Goal: Information Seeking & Learning: Learn about a topic

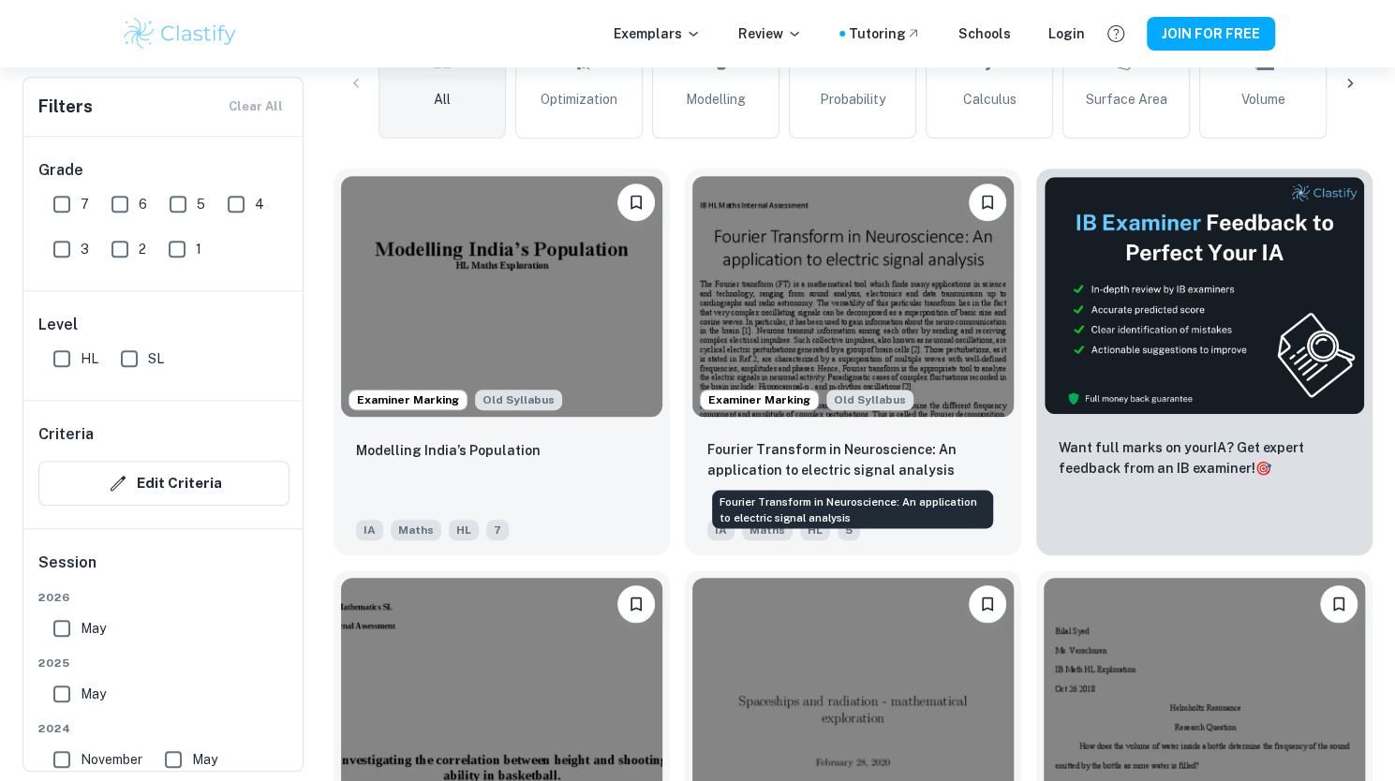
scroll to position [496, 0]
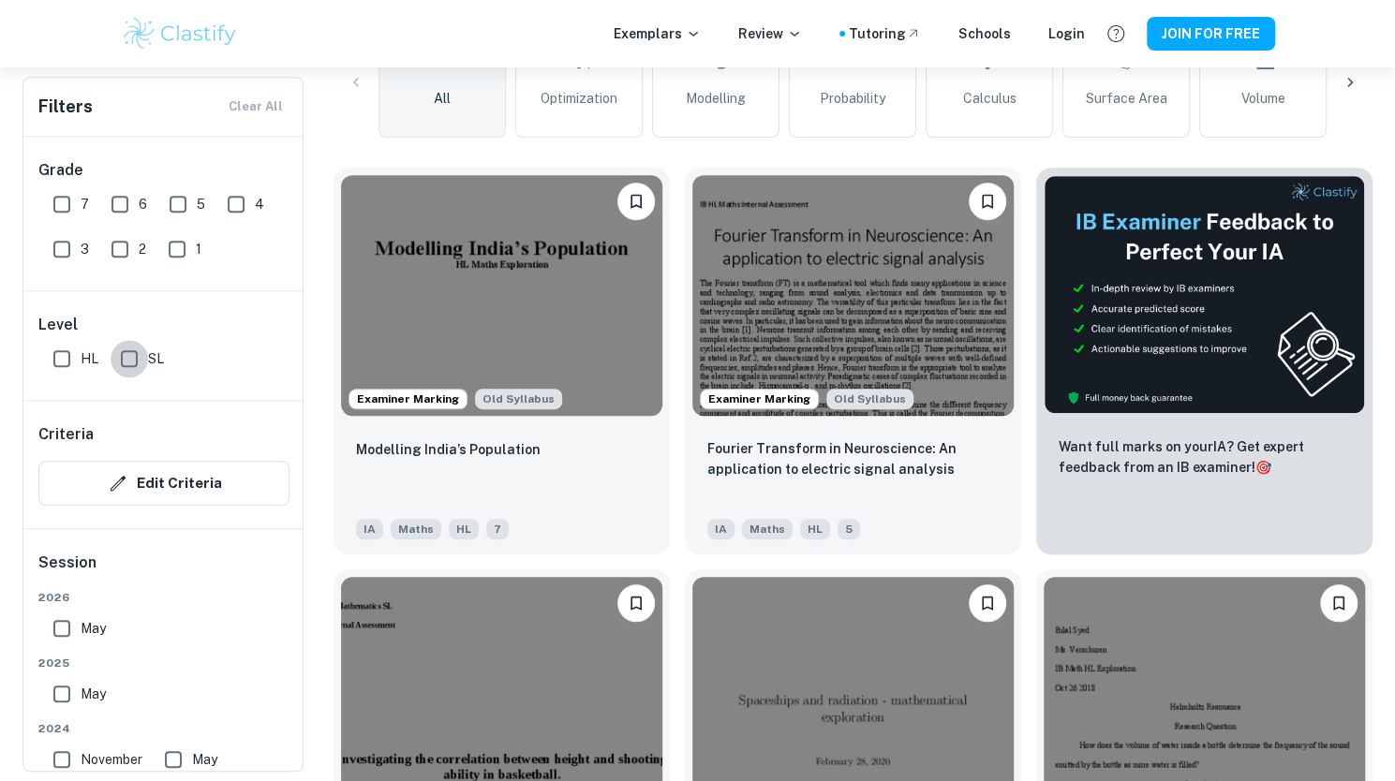
click at [133, 362] on input "SL" at bounding box center [129, 358] width 37 height 37
checkbox input "true"
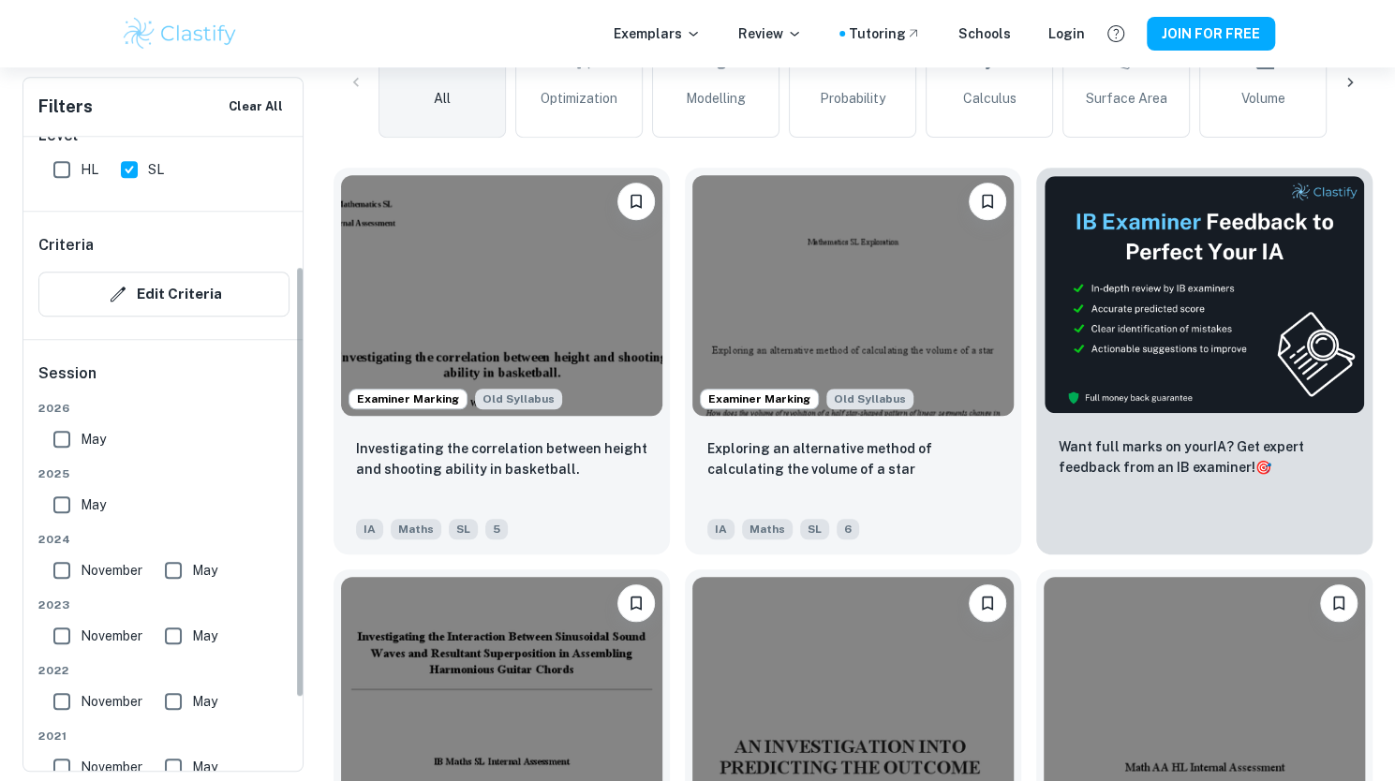
scroll to position [191, 0]
click at [83, 436] on span "May" at bounding box center [93, 437] width 25 height 21
click at [81, 436] on input "May" at bounding box center [61, 437] width 37 height 37
checkbox input "true"
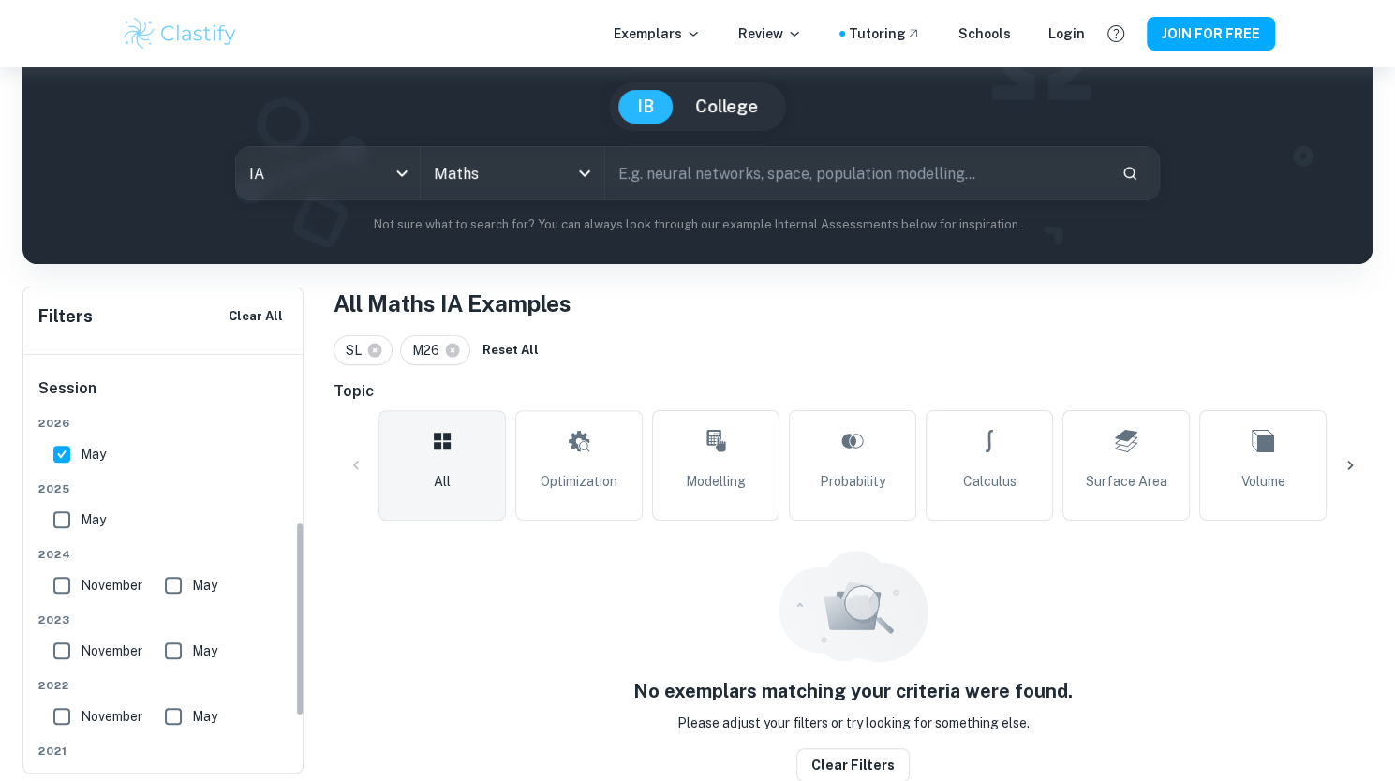
scroll to position [383, 0]
click at [70, 523] on input "May" at bounding box center [61, 520] width 37 height 37
checkbox input "true"
click at [61, 460] on input "May" at bounding box center [61, 454] width 37 height 37
checkbox input "false"
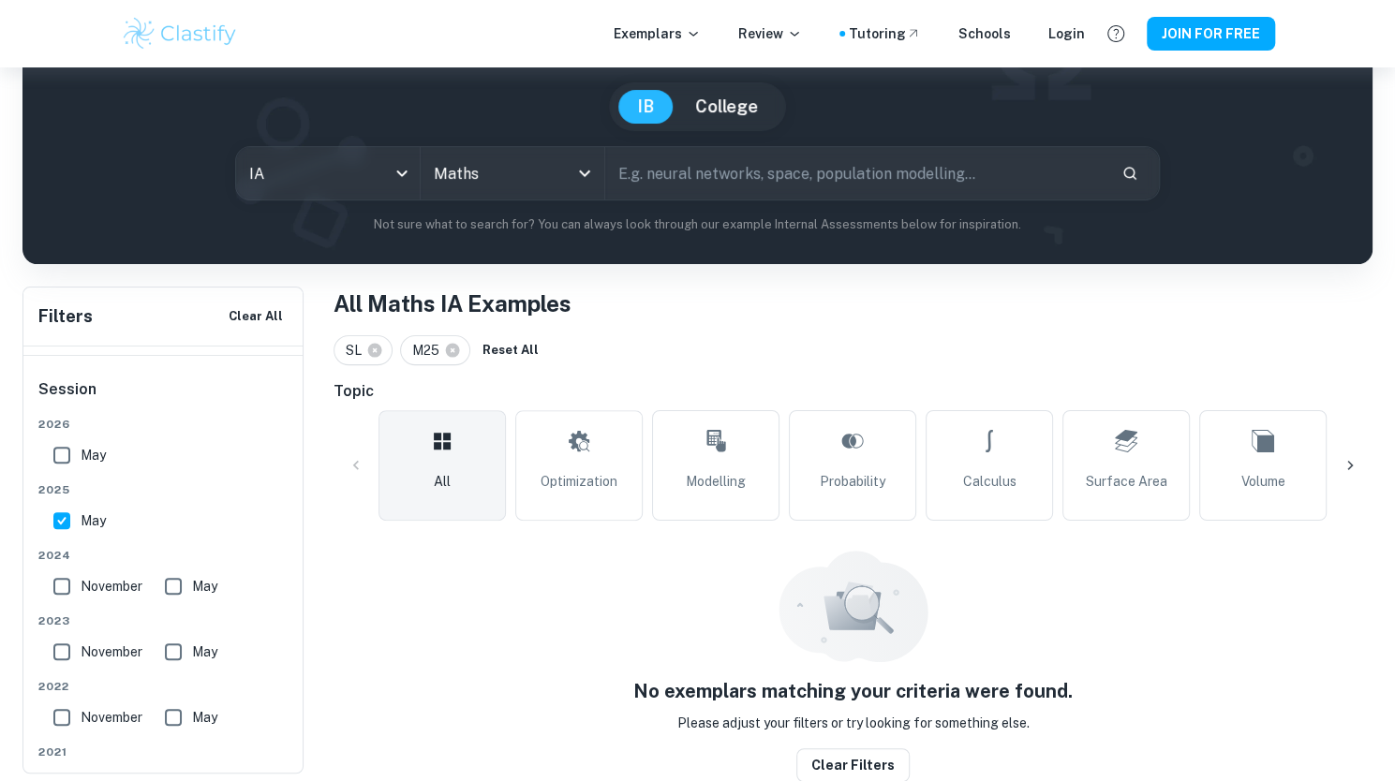
click at [83, 520] on span "May" at bounding box center [93, 520] width 25 height 21
click at [81, 520] on input "May" at bounding box center [61, 520] width 37 height 37
checkbox input "false"
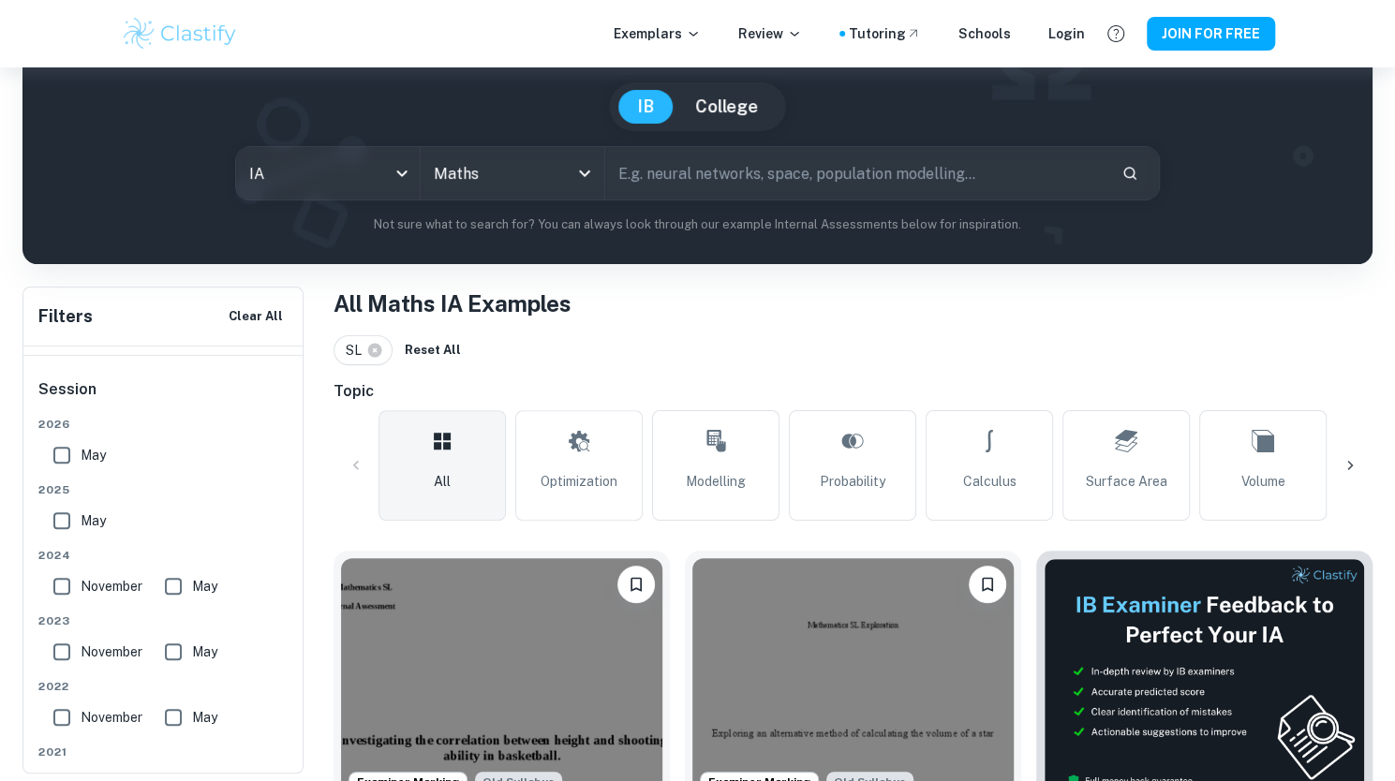
click at [170, 584] on input "May" at bounding box center [173, 586] width 37 height 37
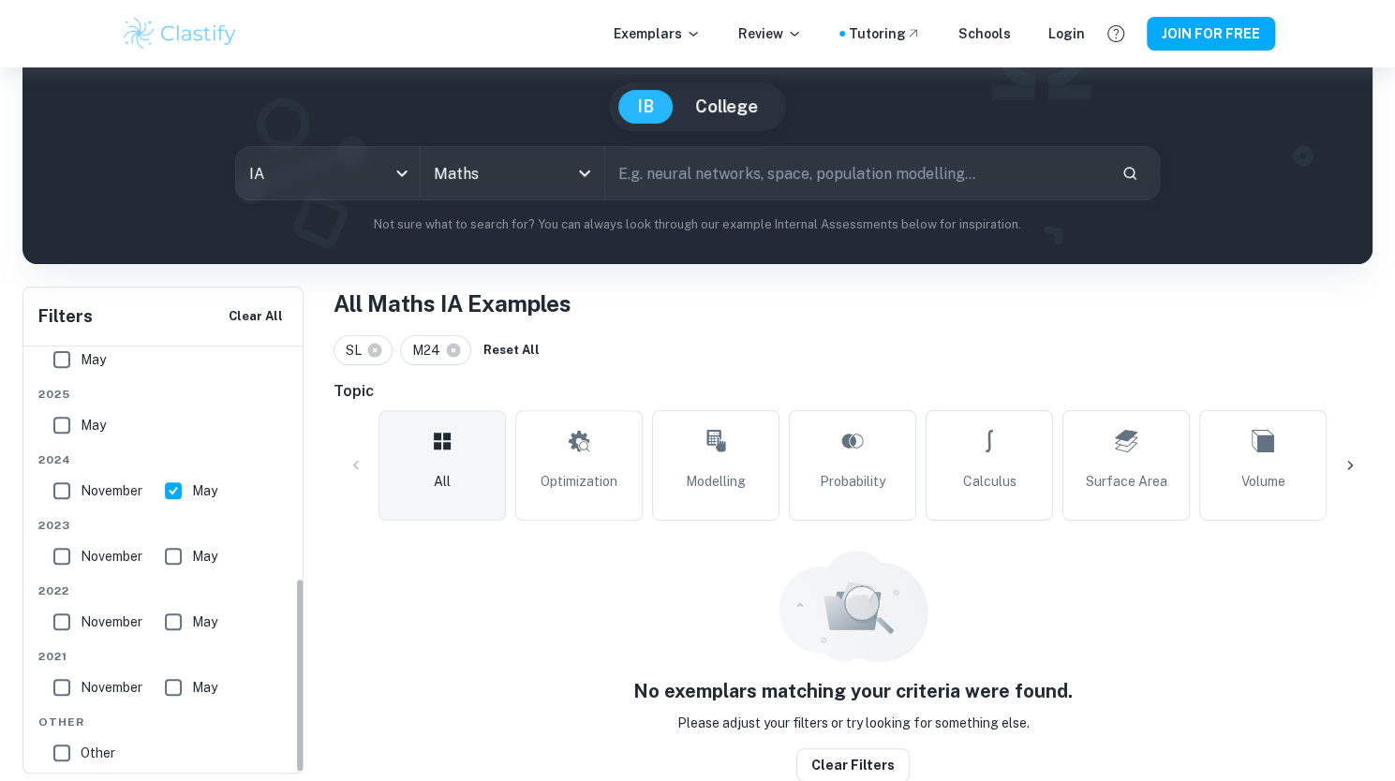
scroll to position [506, 0]
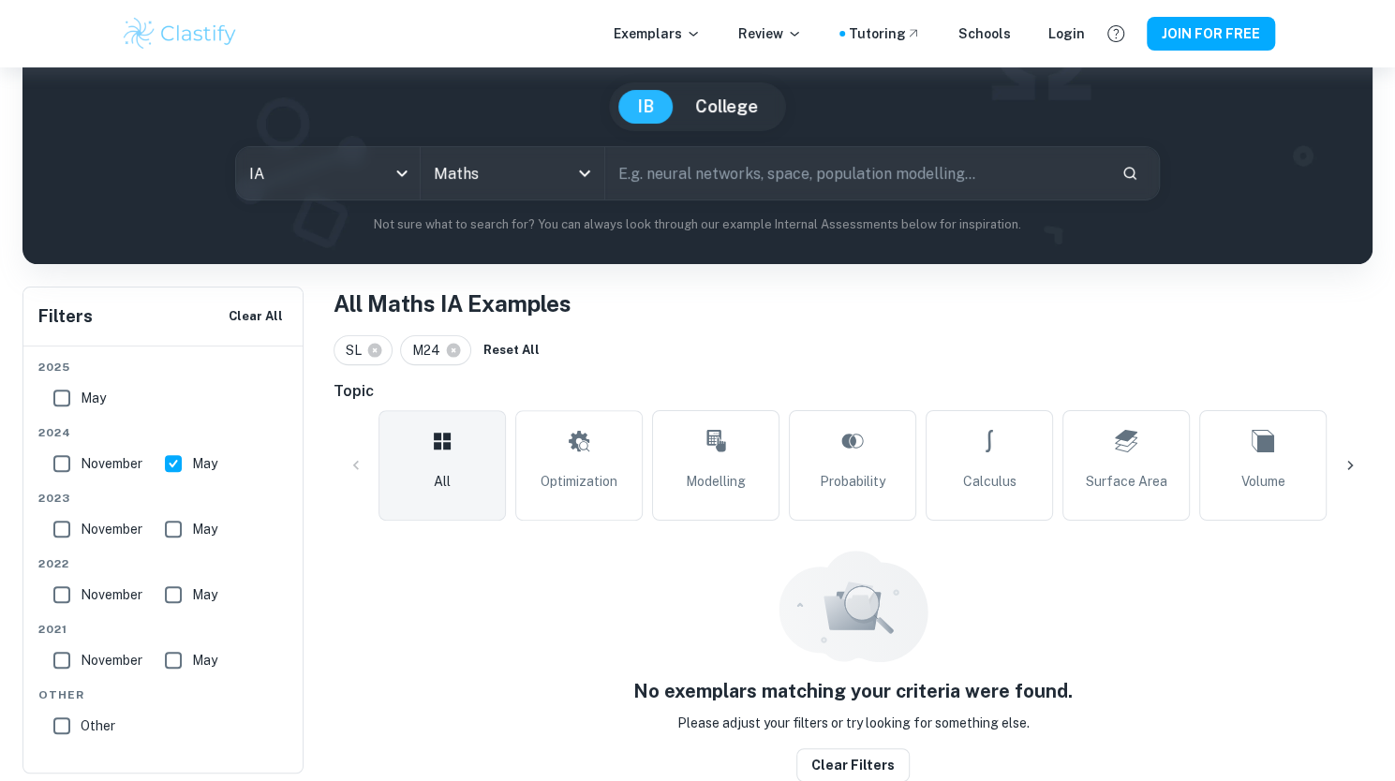
click at [174, 455] on input "May" at bounding box center [173, 463] width 37 height 37
checkbox input "false"
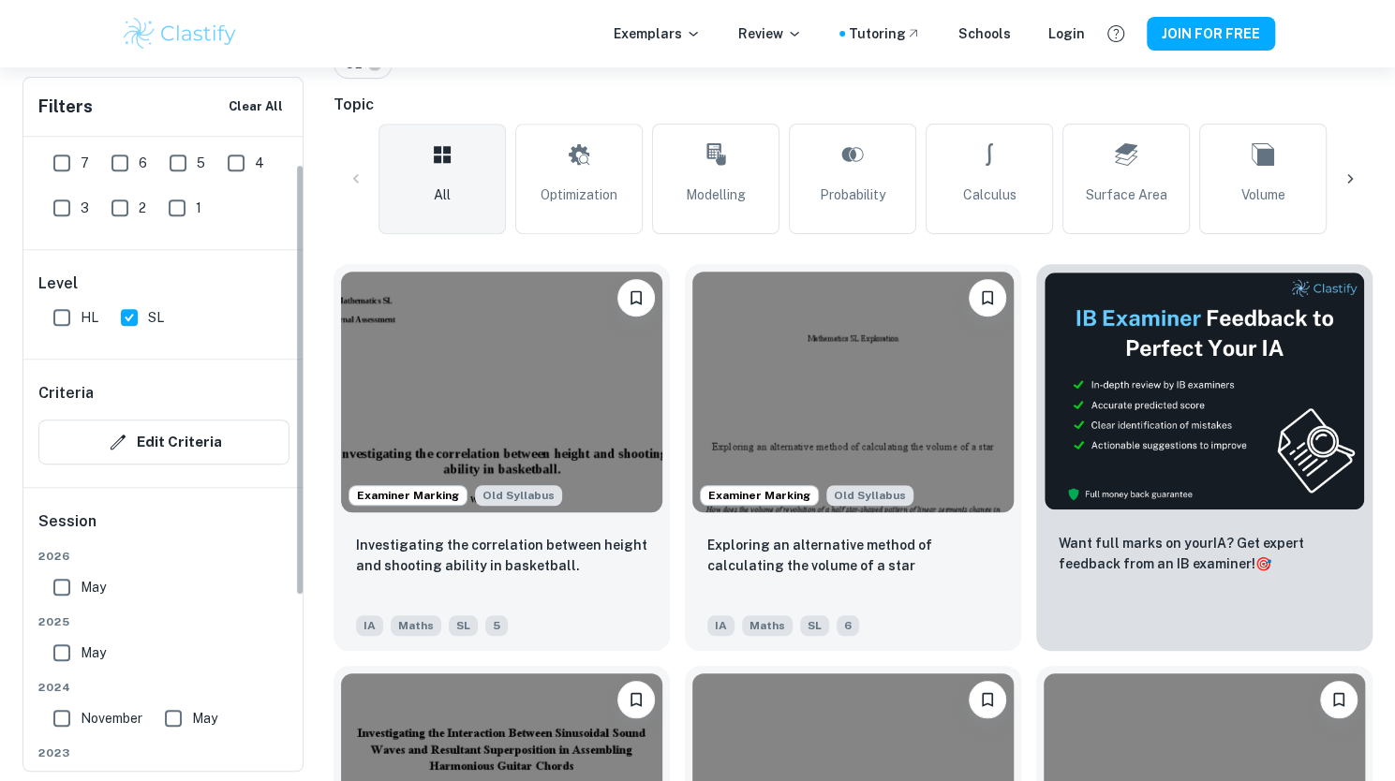
scroll to position [0, 0]
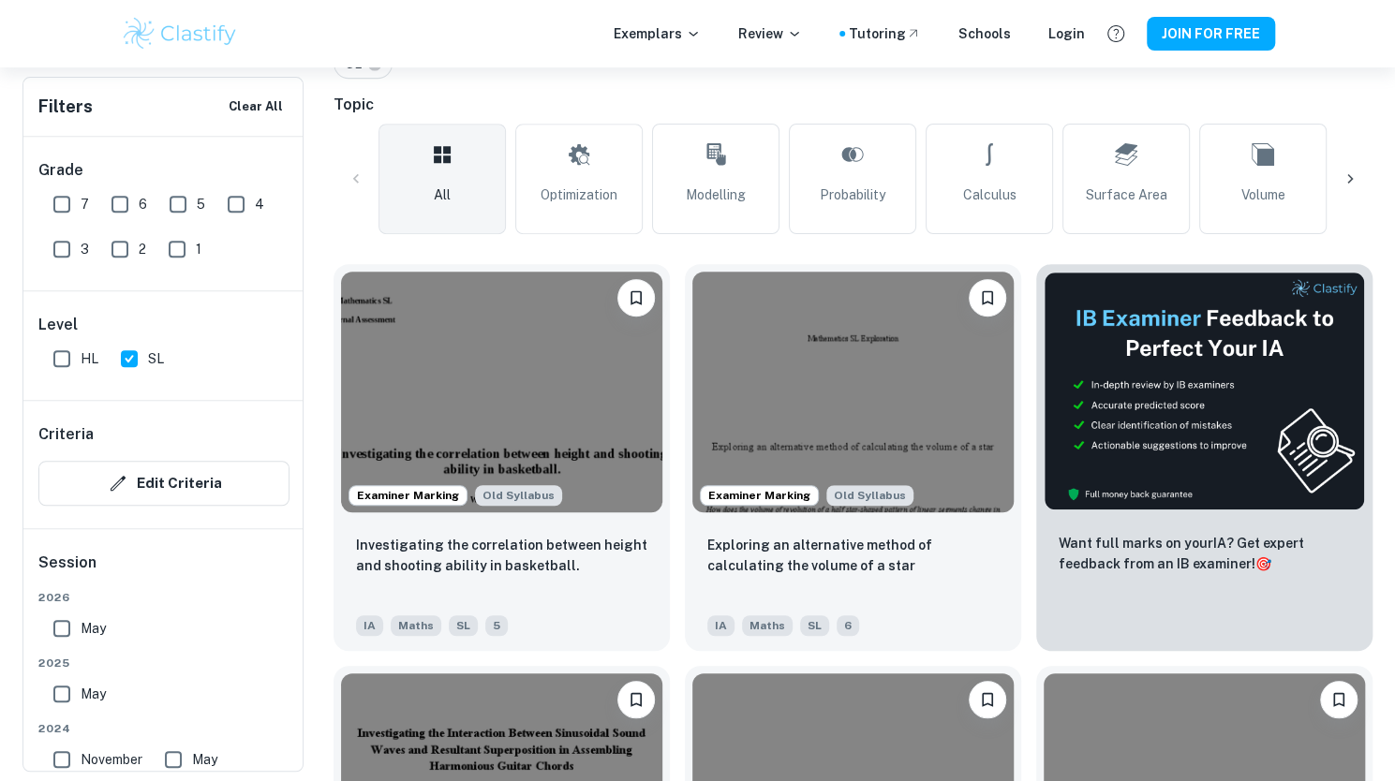
click at [122, 360] on input "SL" at bounding box center [129, 358] width 37 height 37
checkbox input "false"
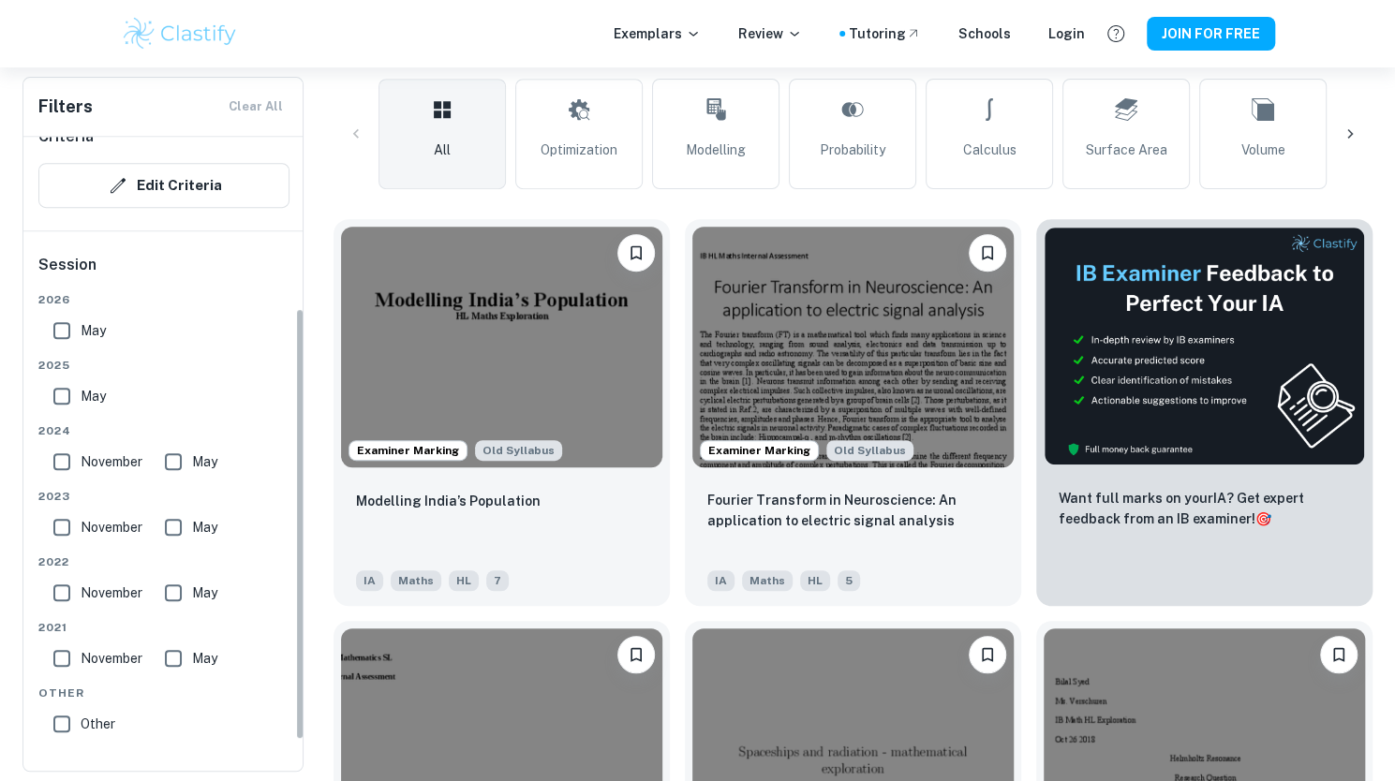
scroll to position [247, 0]
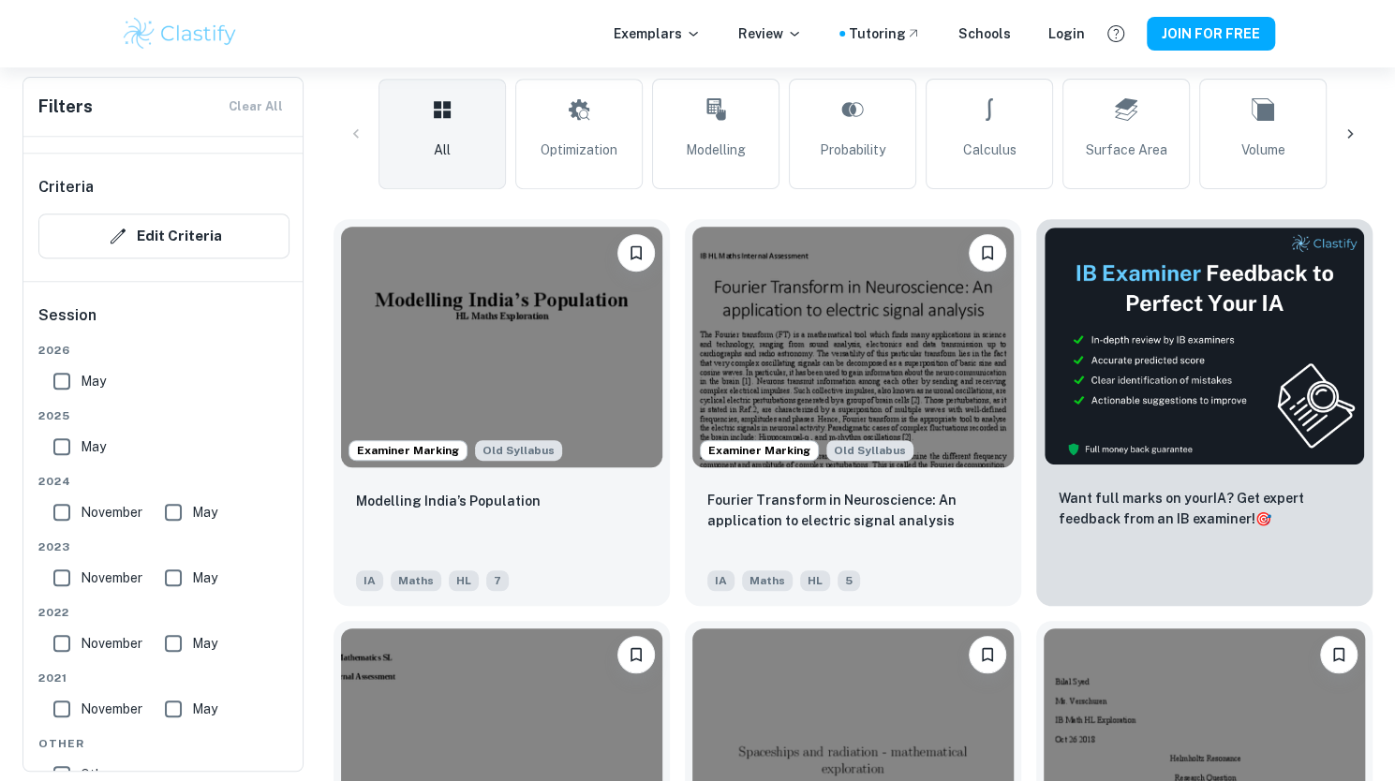
click at [56, 368] on input "May" at bounding box center [61, 380] width 37 height 37
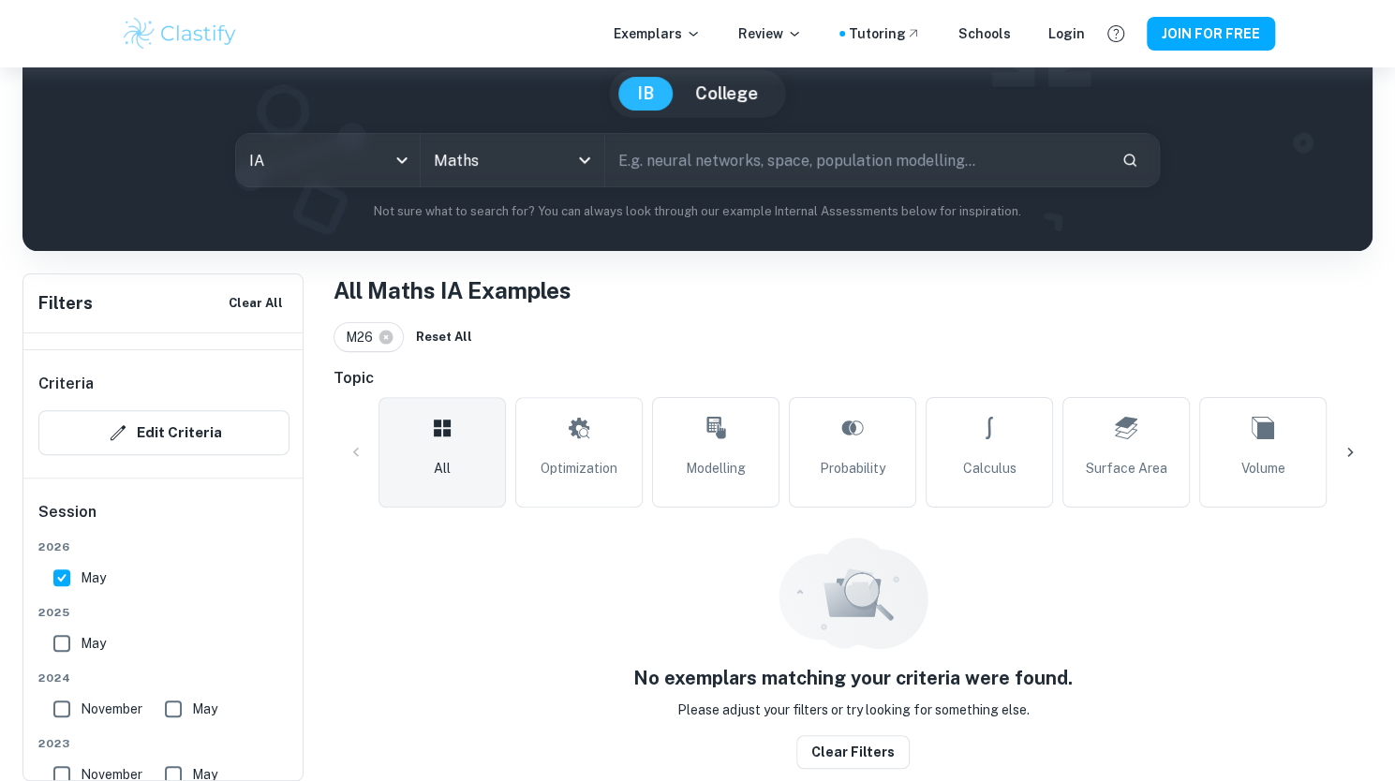
scroll to position [157, 0]
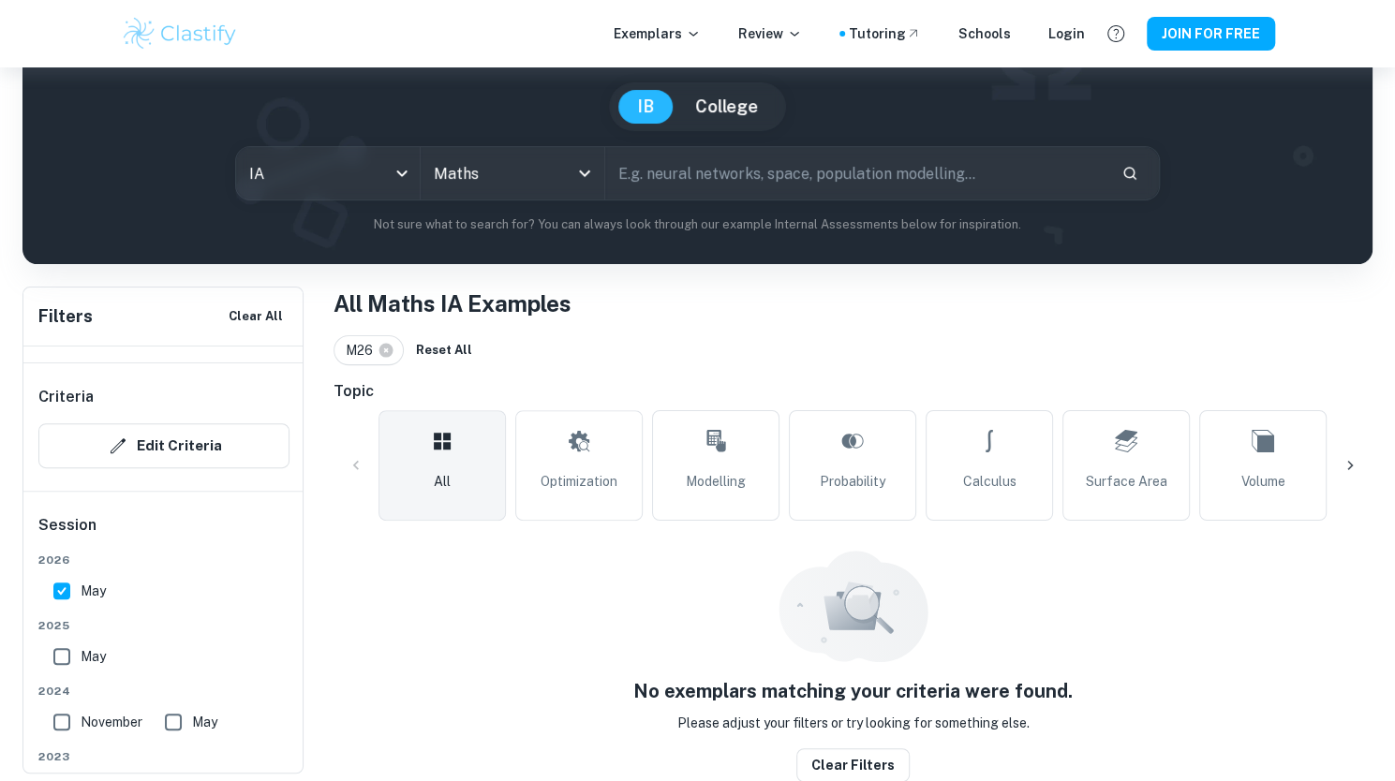
click at [67, 604] on input "May" at bounding box center [61, 590] width 37 height 37
checkbox input "false"
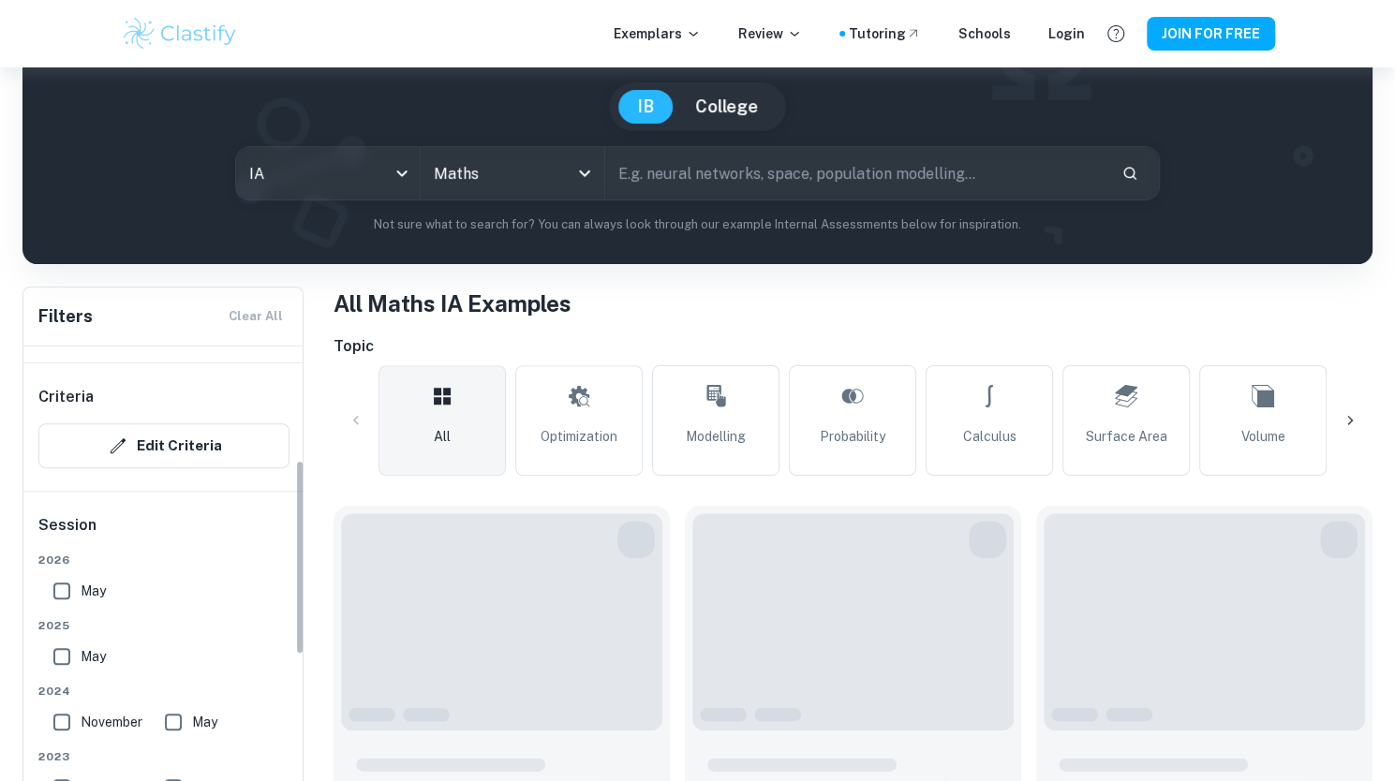
scroll to position [444, 0]
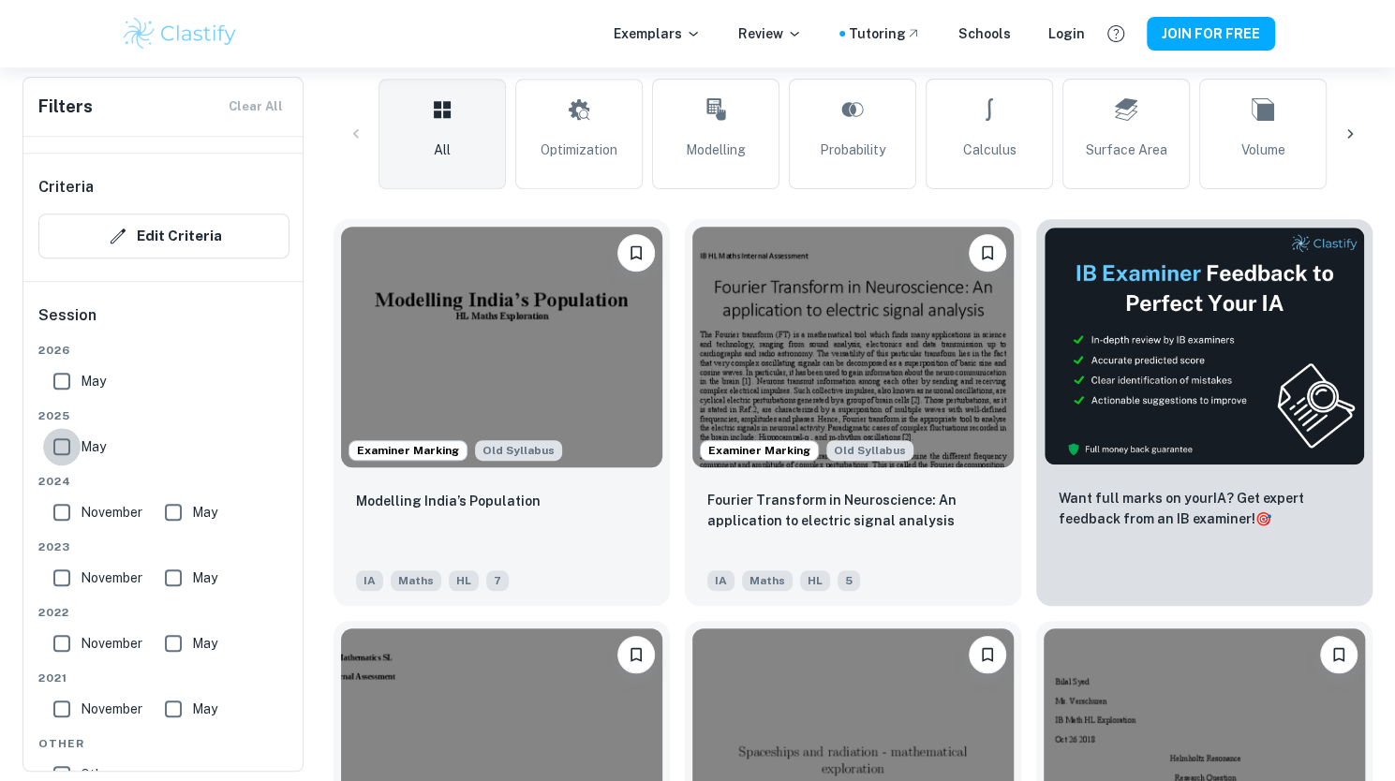
click at [69, 437] on input "May" at bounding box center [61, 446] width 37 height 37
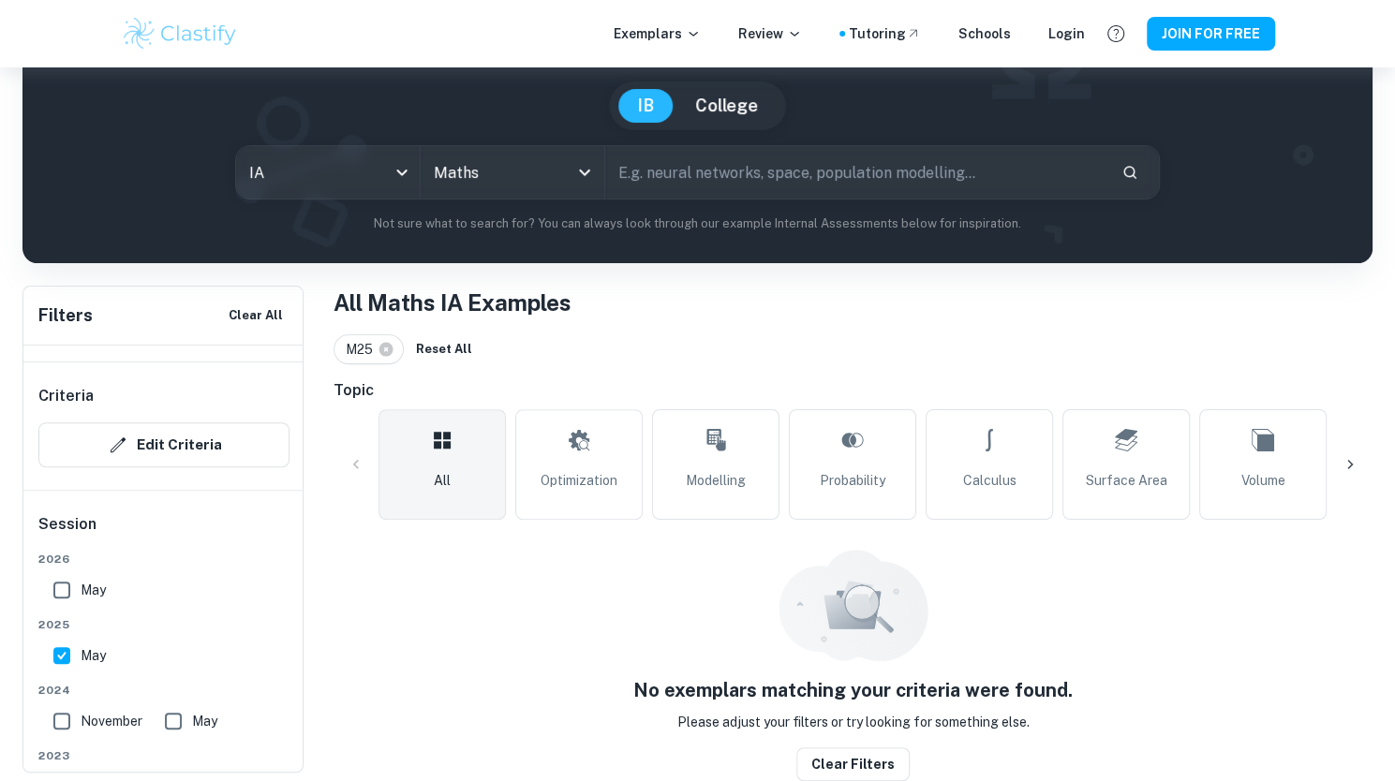
scroll to position [157, 0]
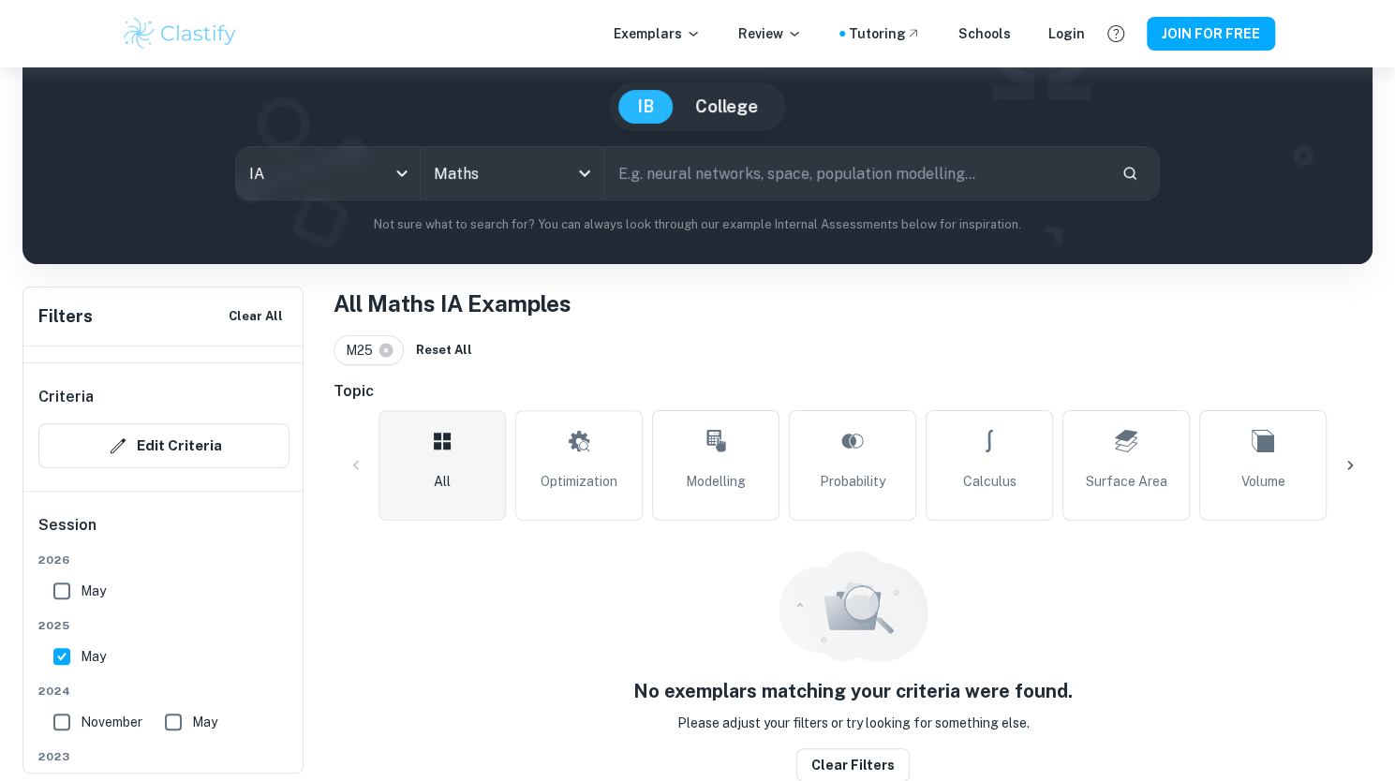
click at [67, 655] on input "May" at bounding box center [61, 656] width 37 height 37
checkbox input "false"
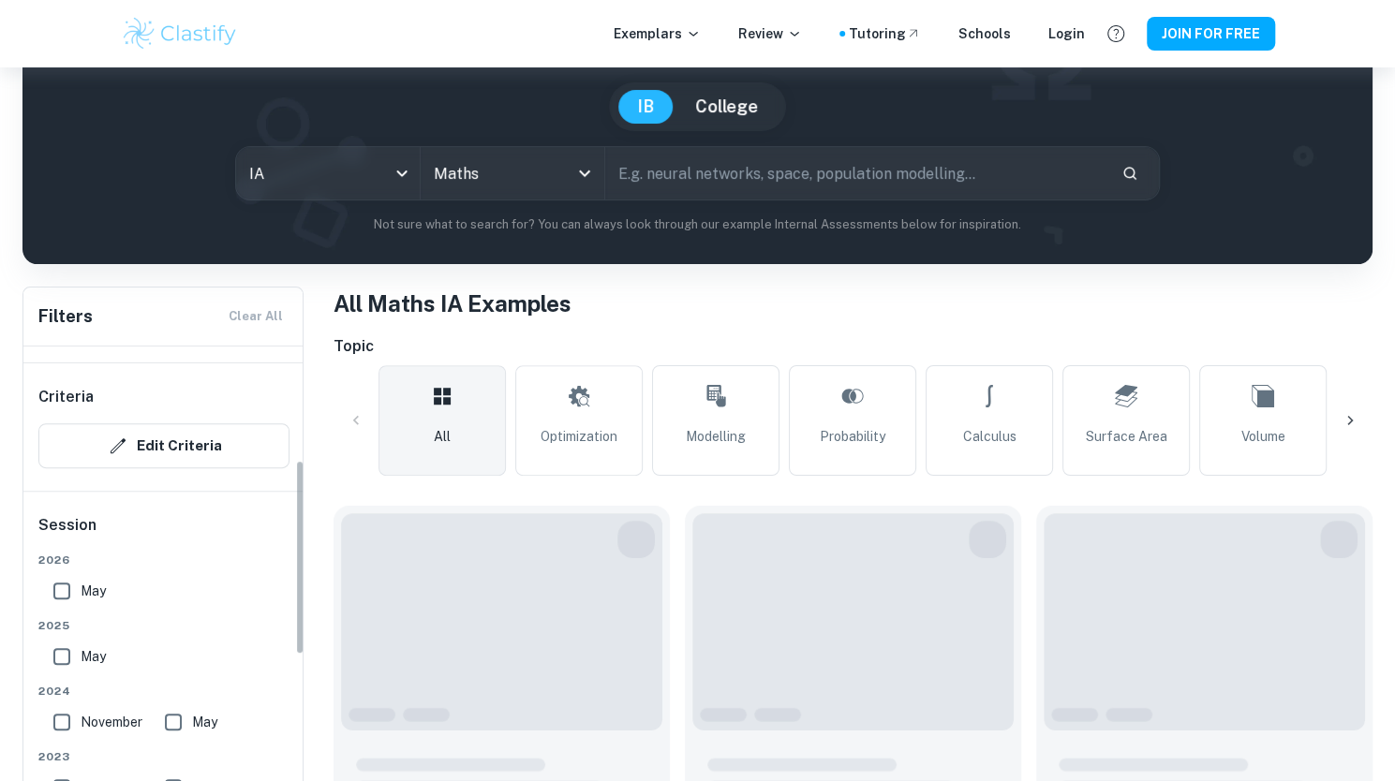
scroll to position [444, 0]
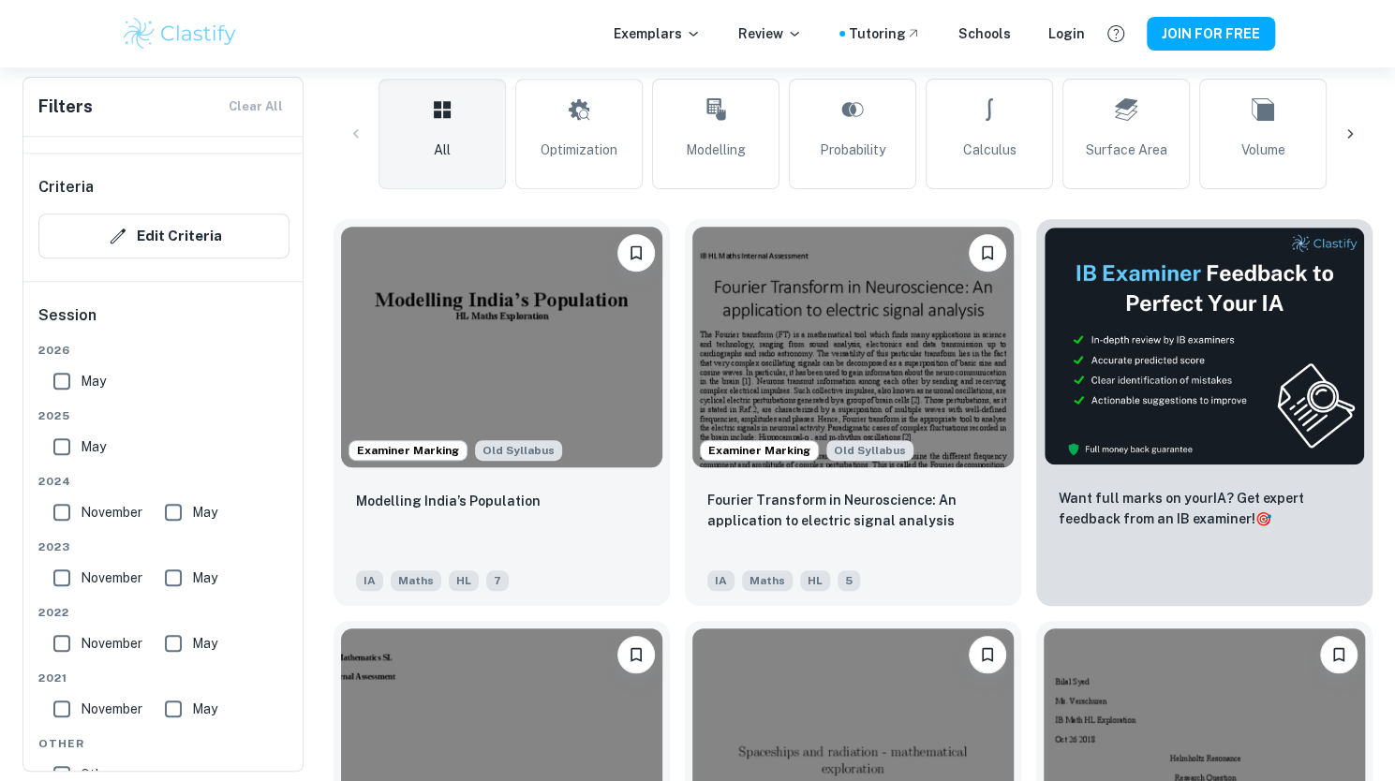
click at [180, 502] on input "May" at bounding box center [173, 512] width 37 height 37
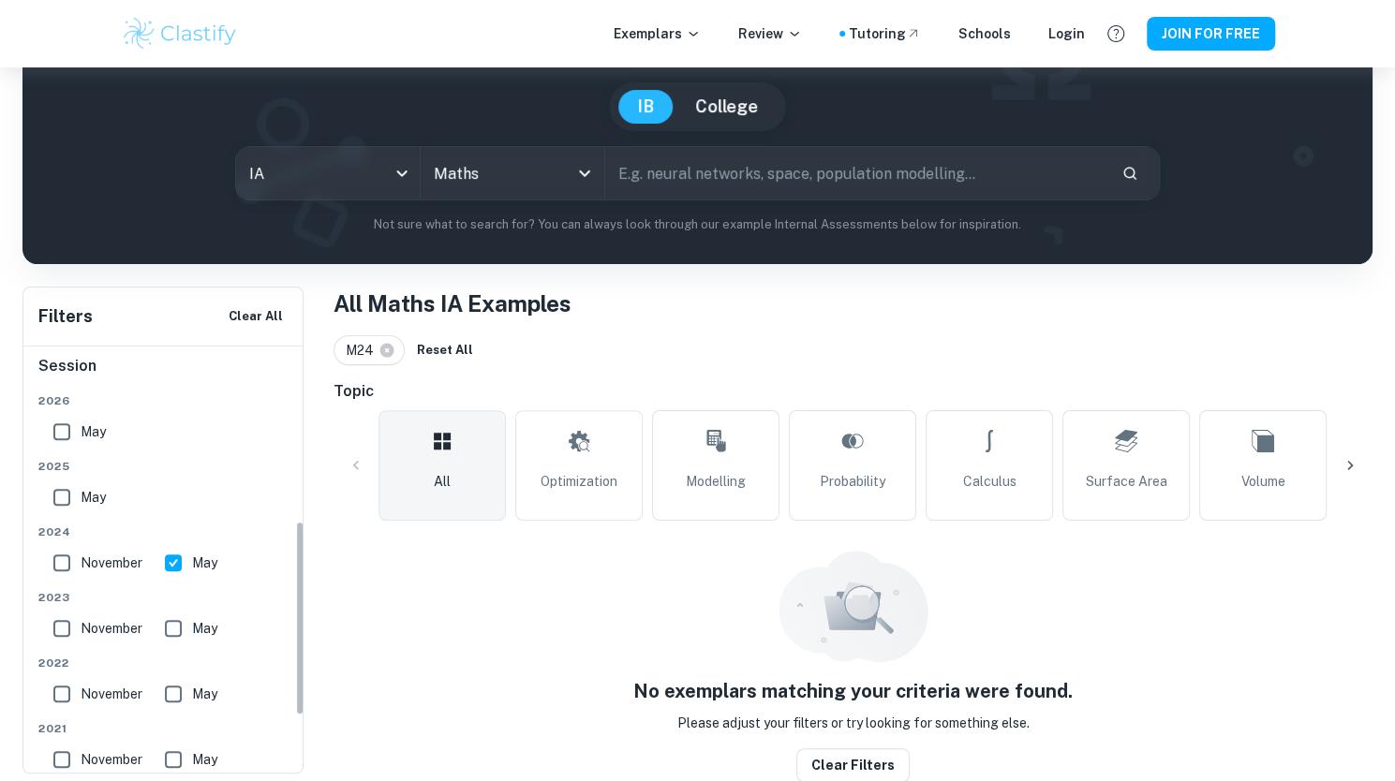
scroll to position [411, 0]
click at [182, 551] on input "May" at bounding box center [173, 558] width 37 height 37
checkbox input "false"
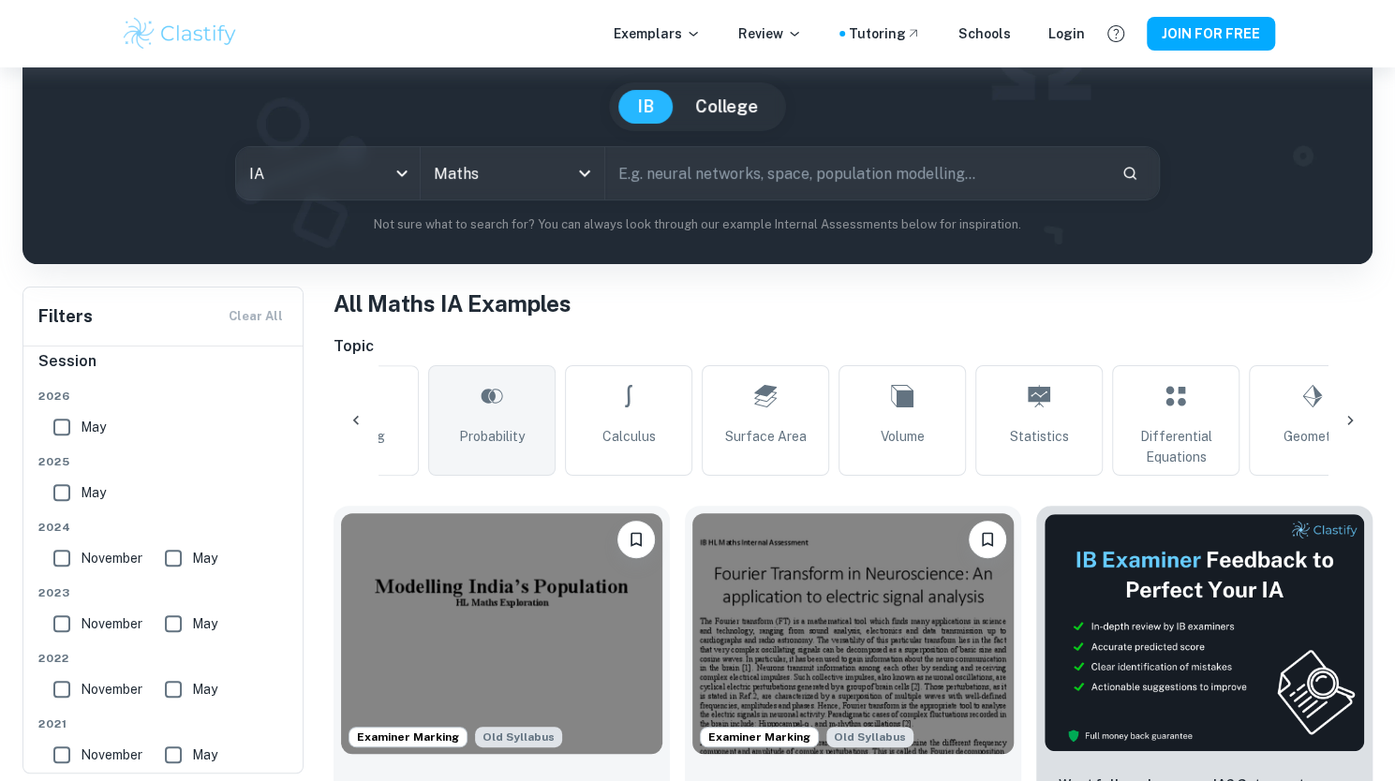
scroll to position [0, 360]
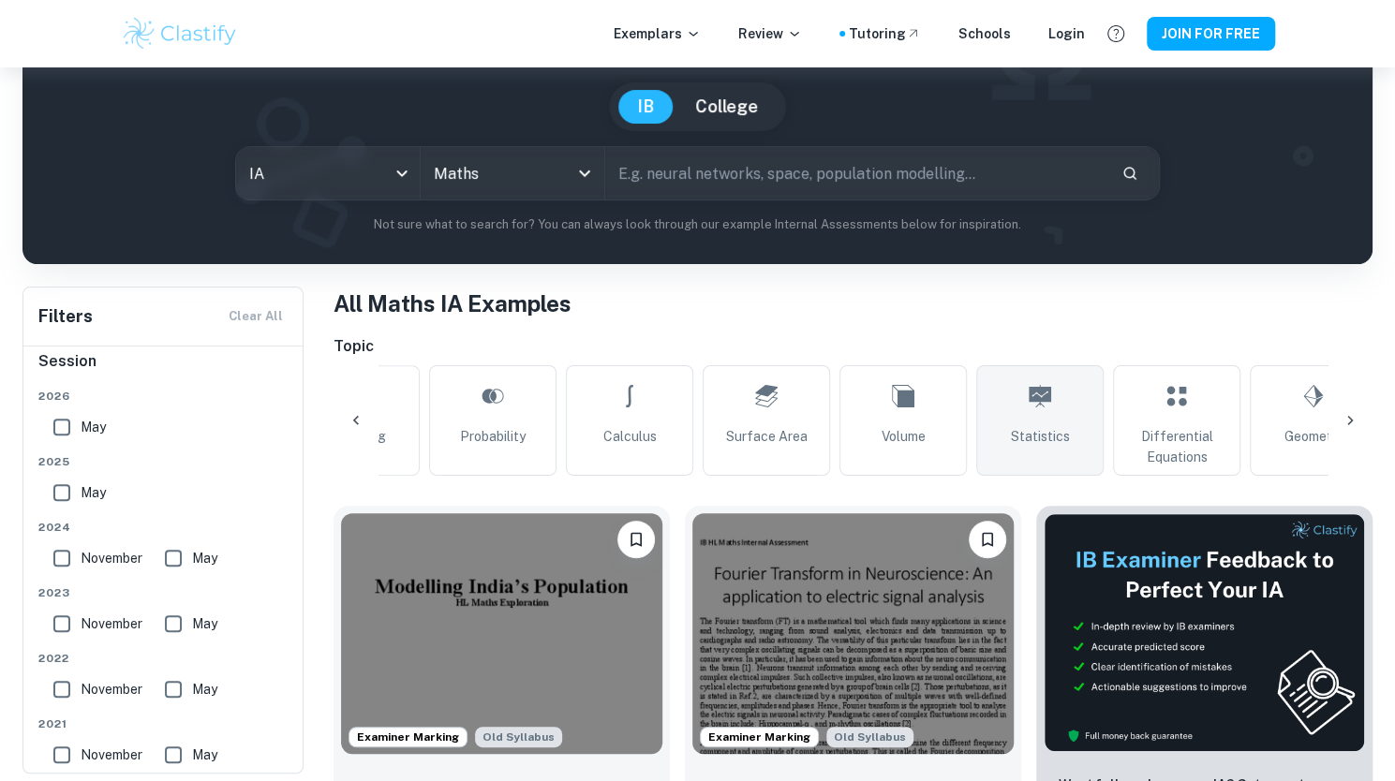
click at [1053, 400] on link "Statistics" at bounding box center [1039, 420] width 127 height 111
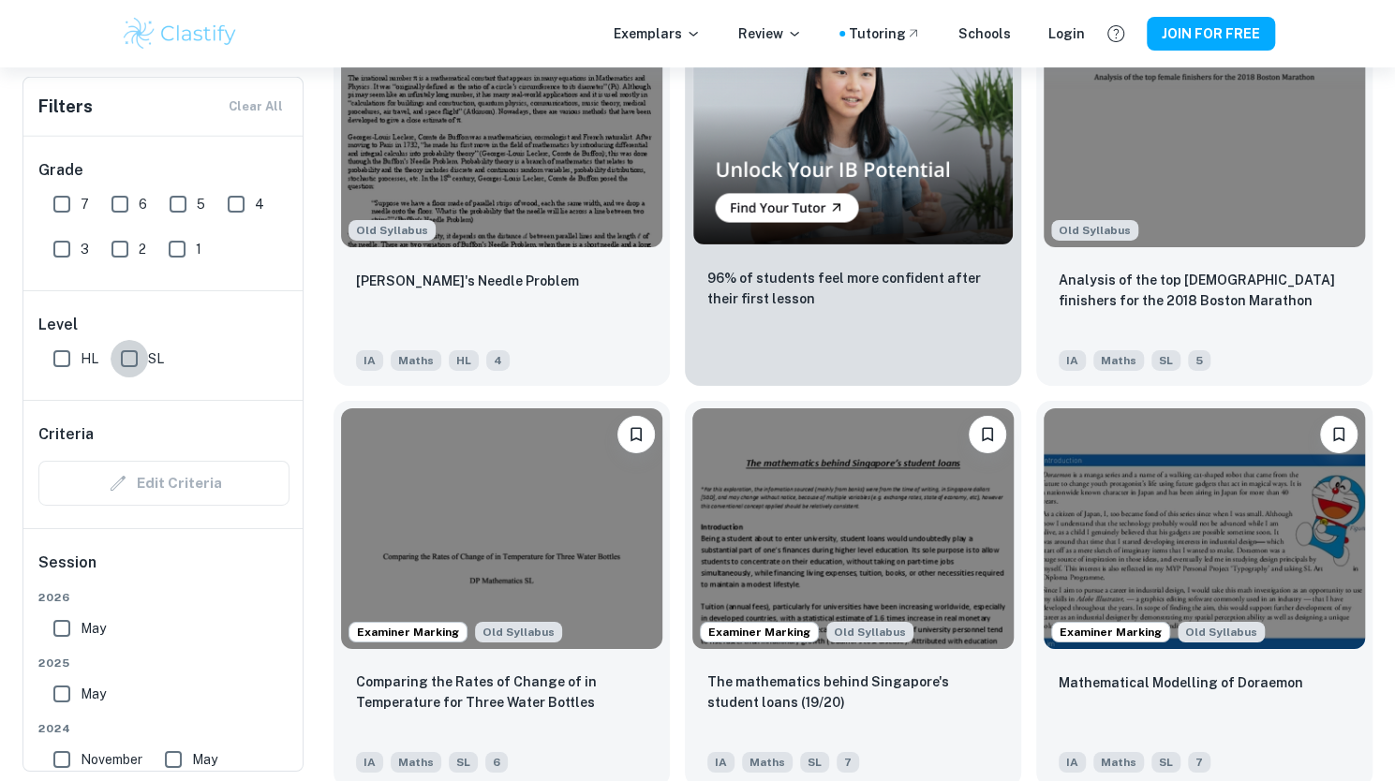
click at [116, 346] on input "SL" at bounding box center [129, 358] width 37 height 37
checkbox input "true"
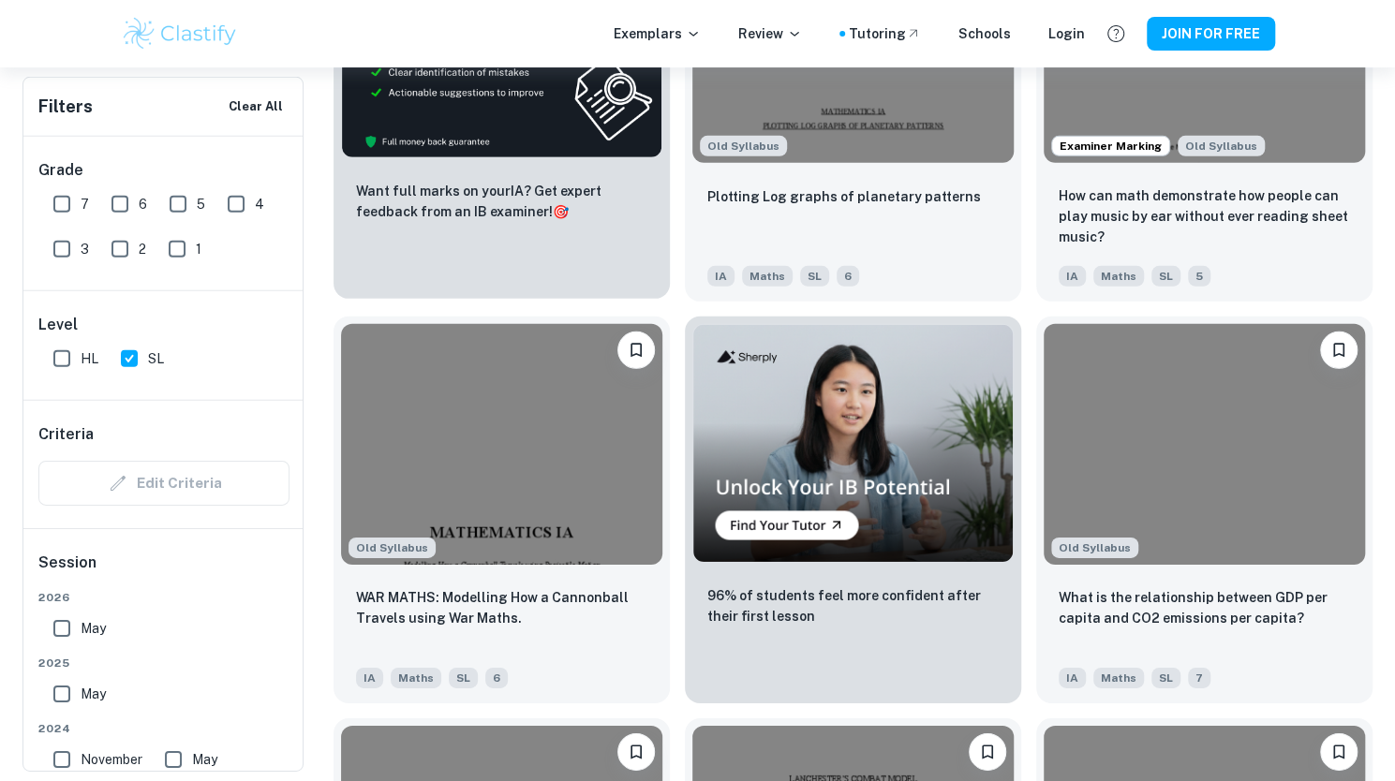
scroll to position [3203, 0]
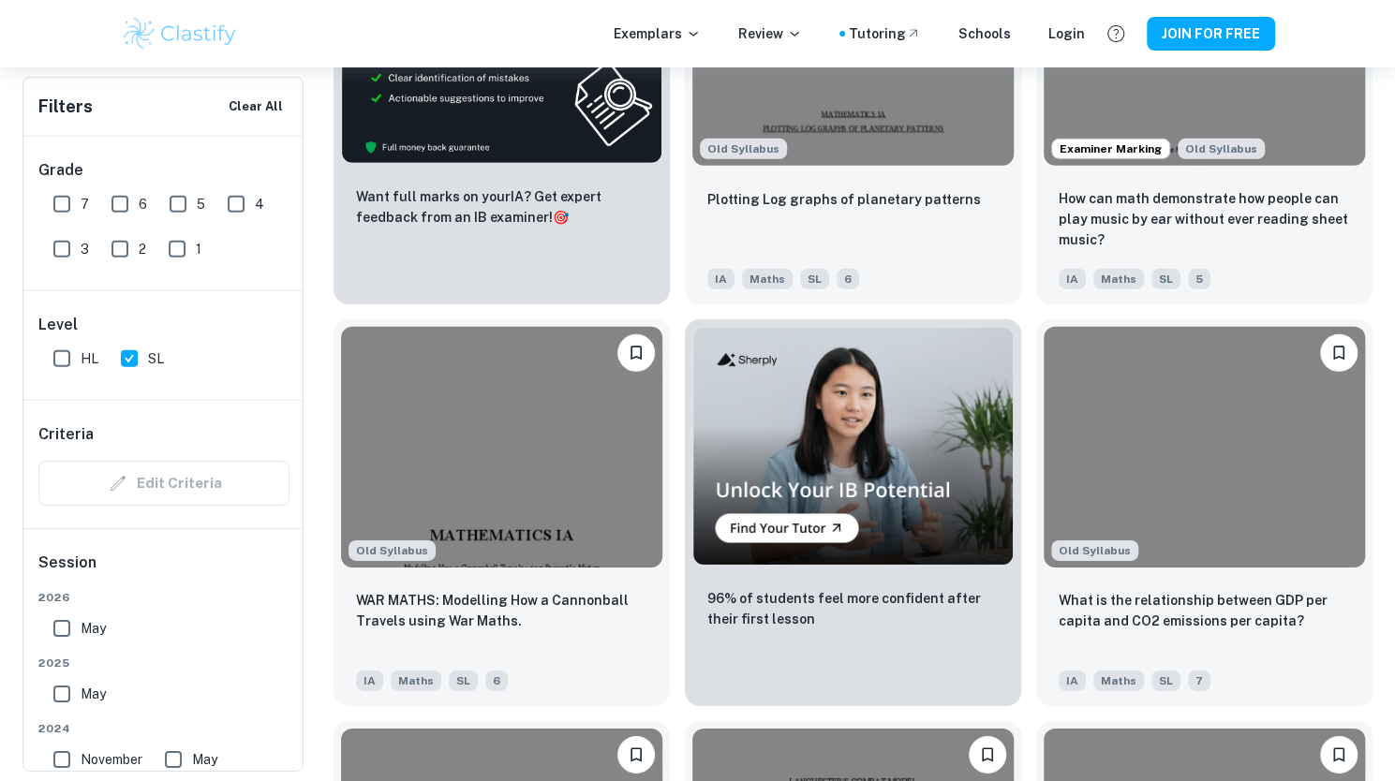
click at [65, 196] on input "7" at bounding box center [61, 203] width 37 height 37
checkbox input "true"
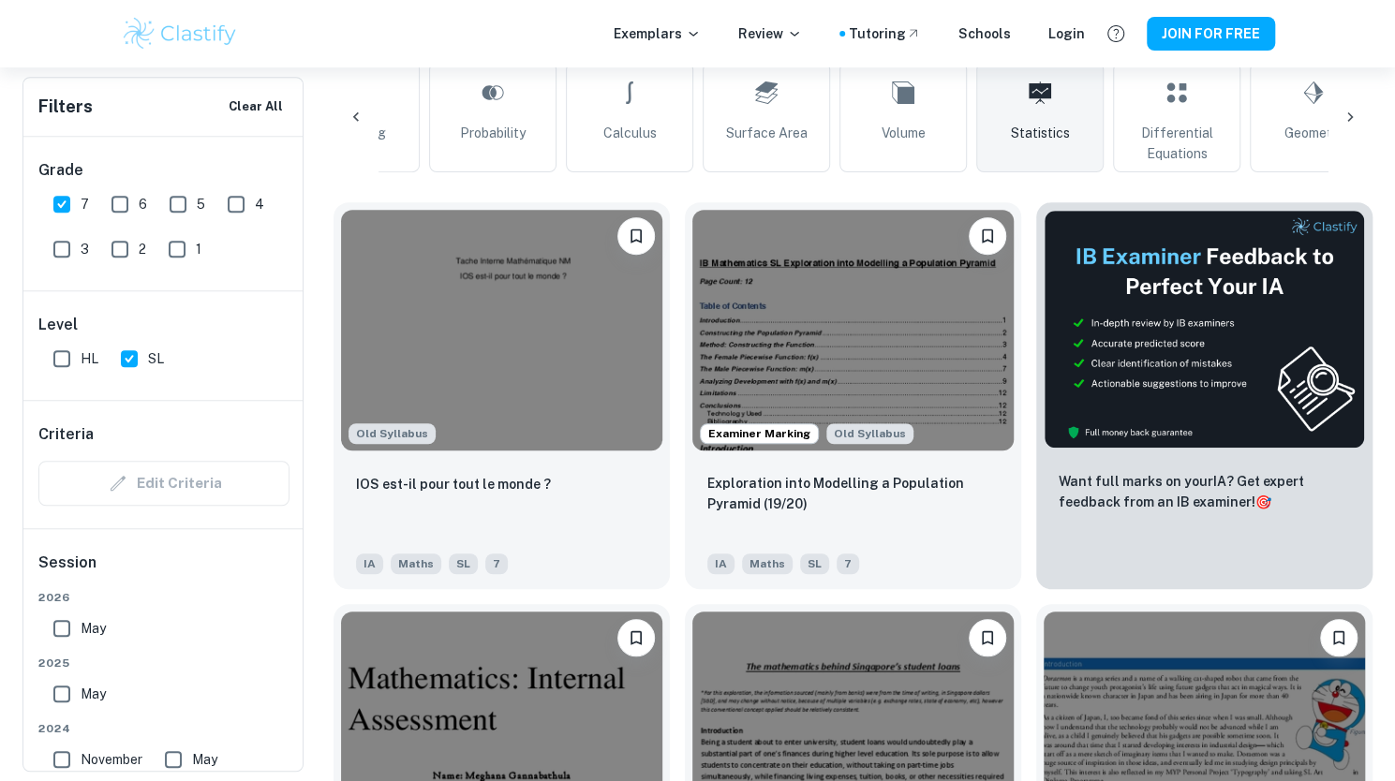
scroll to position [504, 0]
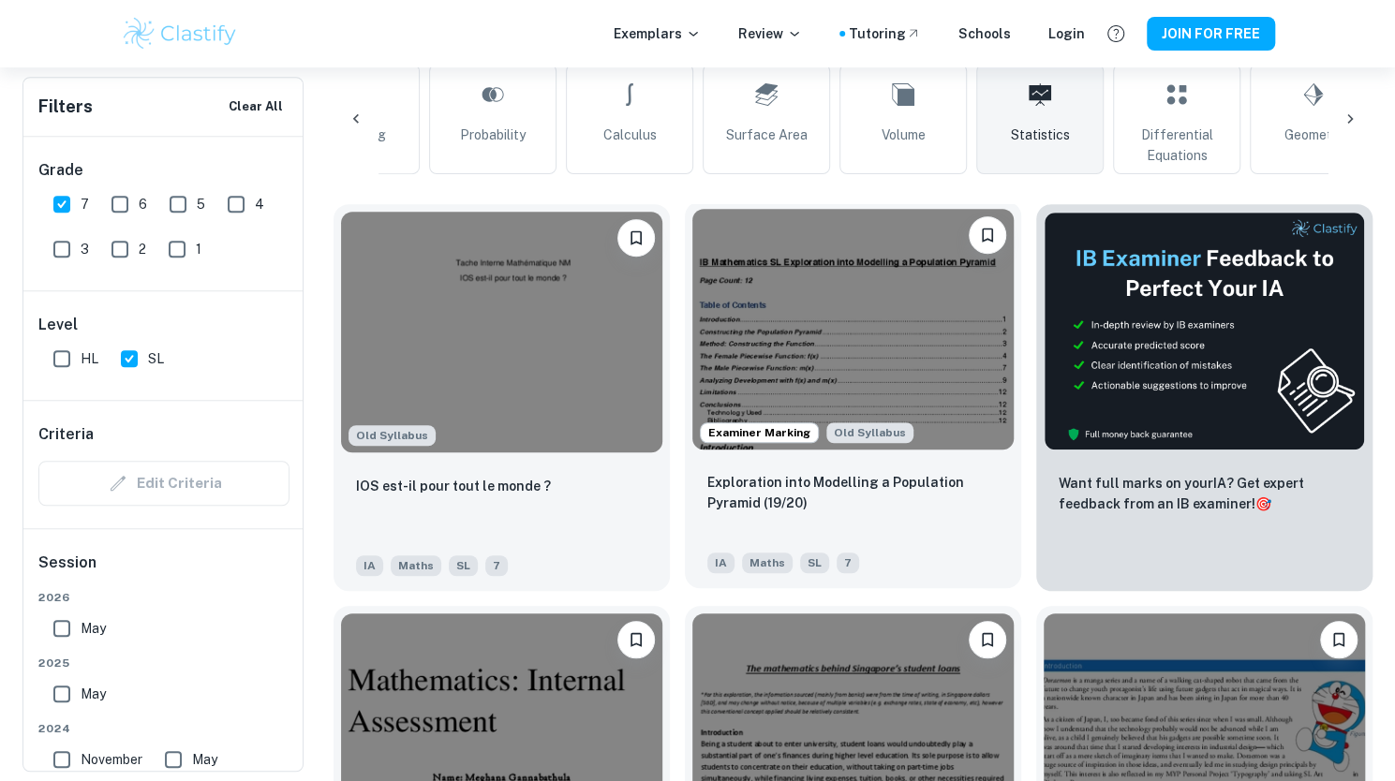
click at [848, 341] on img at bounding box center [852, 329] width 321 height 241
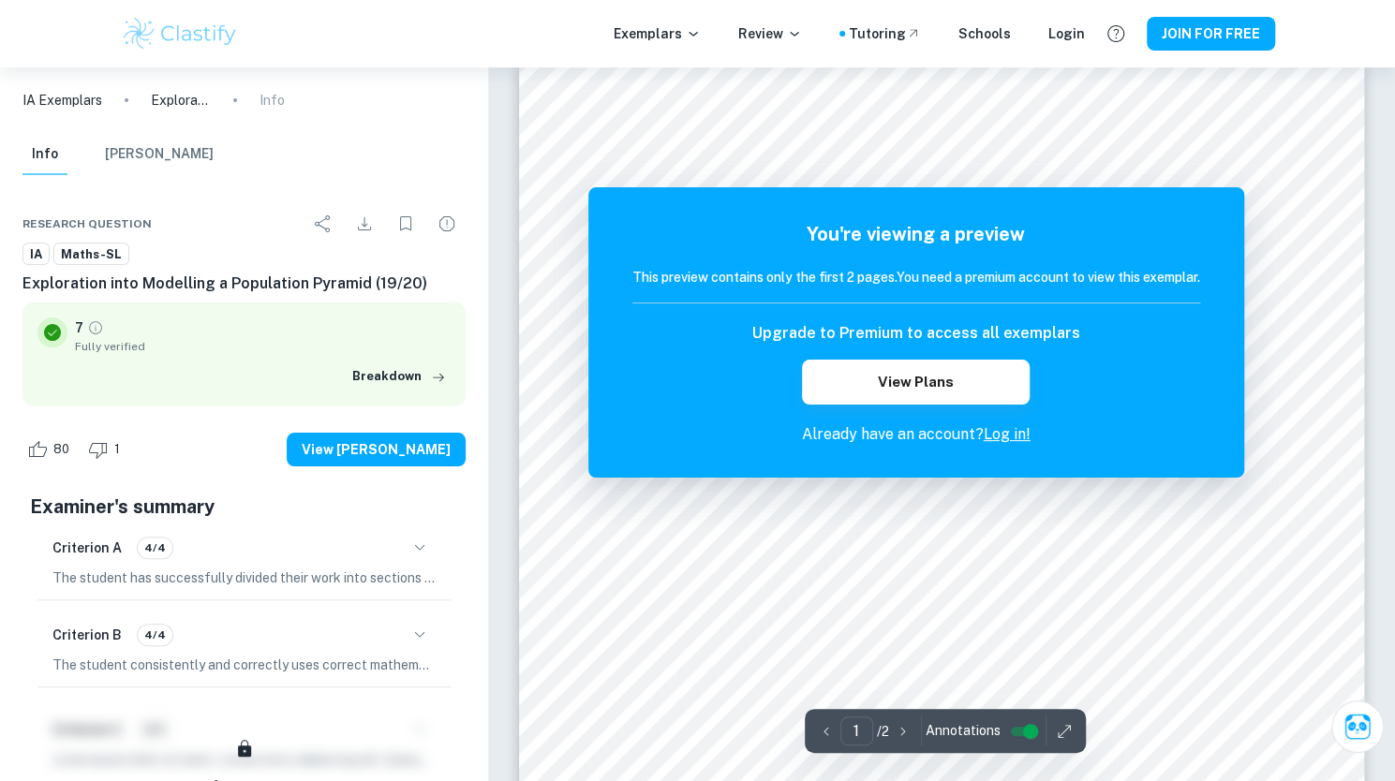
scroll to position [36, 0]
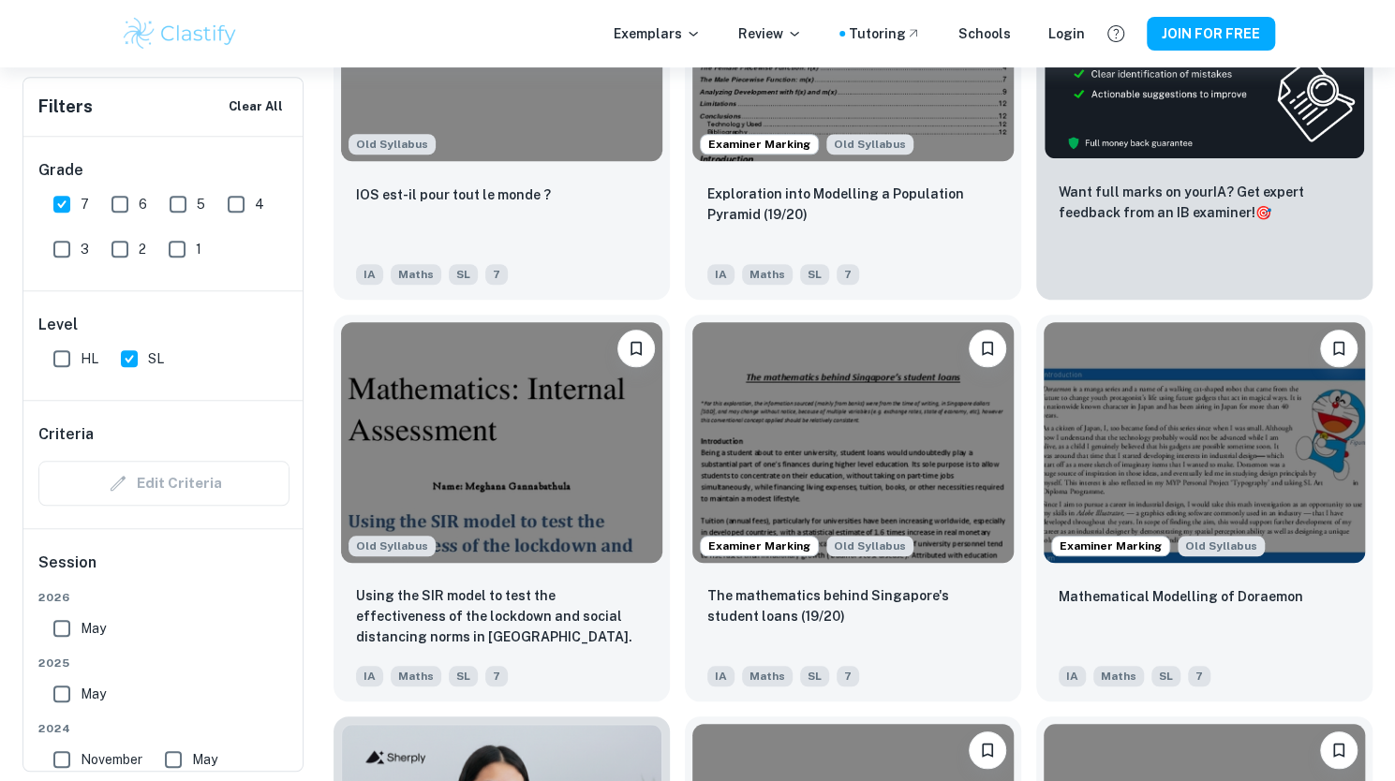
scroll to position [805, 0]
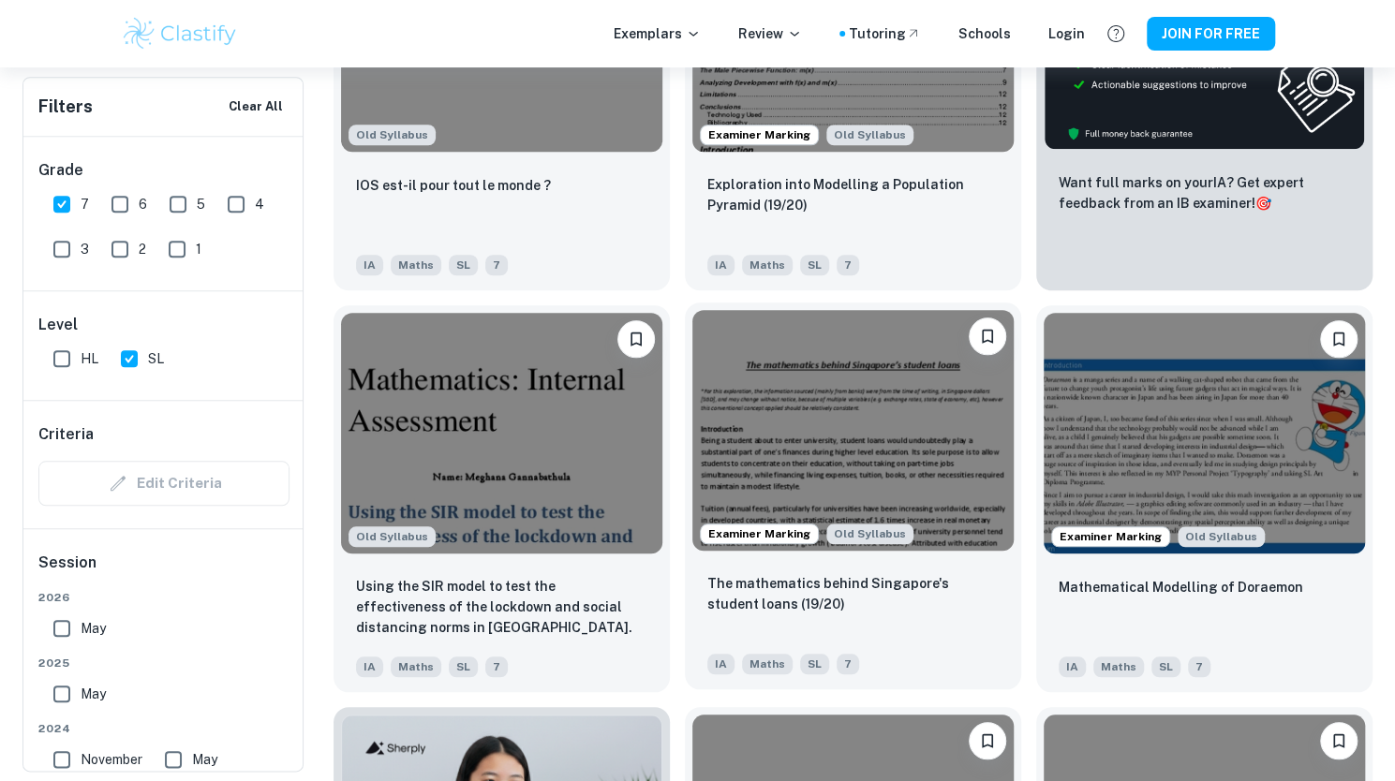
click at [732, 446] on img at bounding box center [852, 430] width 321 height 241
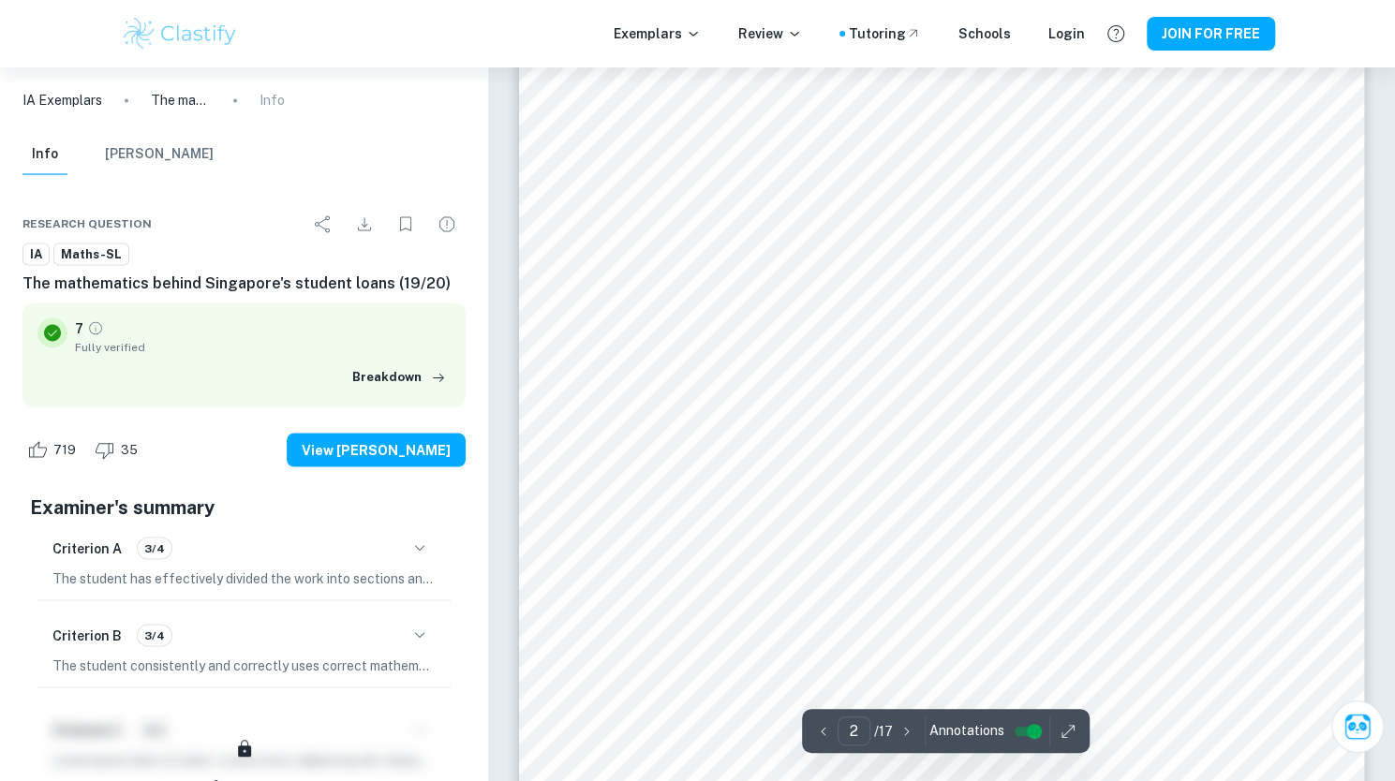
scroll to position [1367, 0]
type input "1"
